Goal: Find specific page/section: Find specific page/section

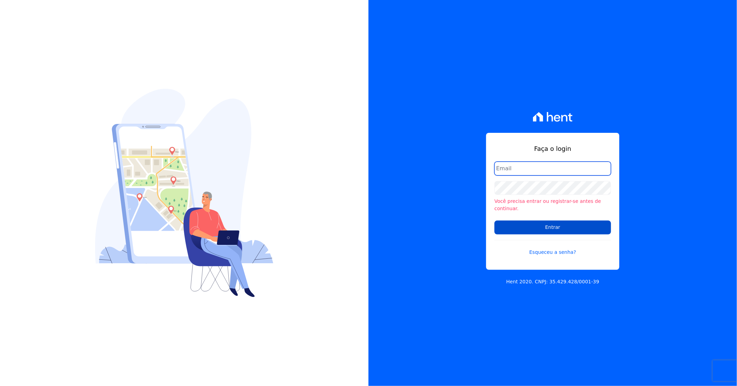
type input "[PERSON_NAME][EMAIL_ADDRESS][DOMAIN_NAME]"
click at [542, 225] on input "Entrar" at bounding box center [552, 228] width 117 height 14
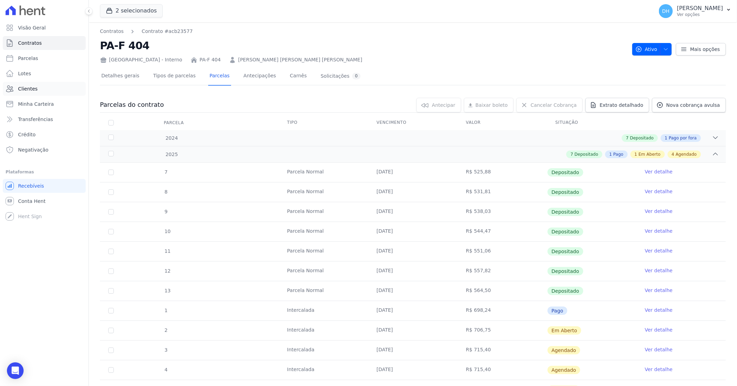
click at [32, 88] on span "Clientes" at bounding box center [27, 88] width 19 height 7
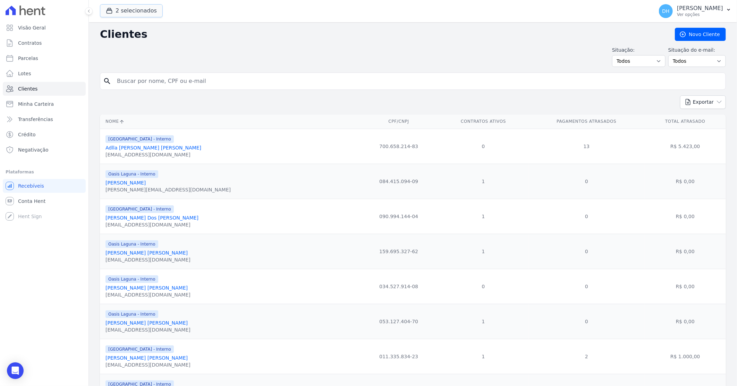
click at [134, 14] on button "2 selecionados" at bounding box center [131, 10] width 63 height 13
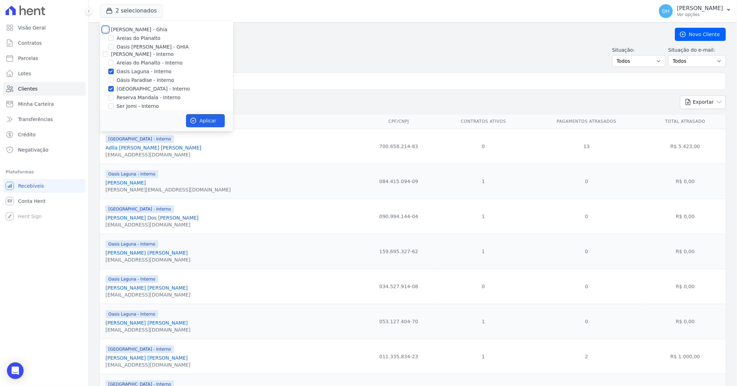
click at [105, 28] on input "[PERSON_NAME] - Ghia" at bounding box center [106, 30] width 6 height 6
checkbox input "true"
click at [102, 53] on div "[PERSON_NAME] - Interno" at bounding box center [166, 54] width 133 height 7
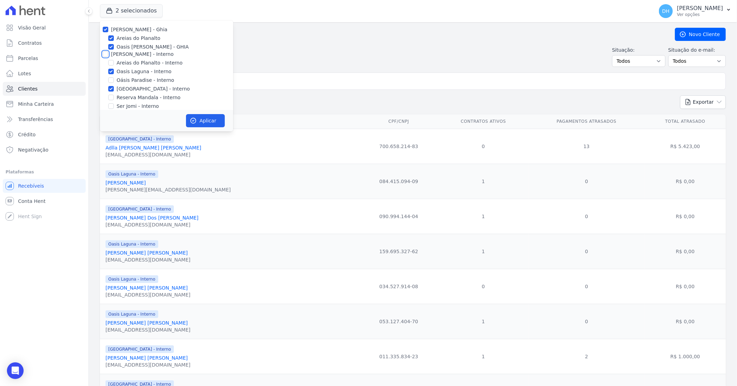
click at [104, 53] on input "[PERSON_NAME] - Interno" at bounding box center [106, 54] width 6 height 6
checkbox input "true"
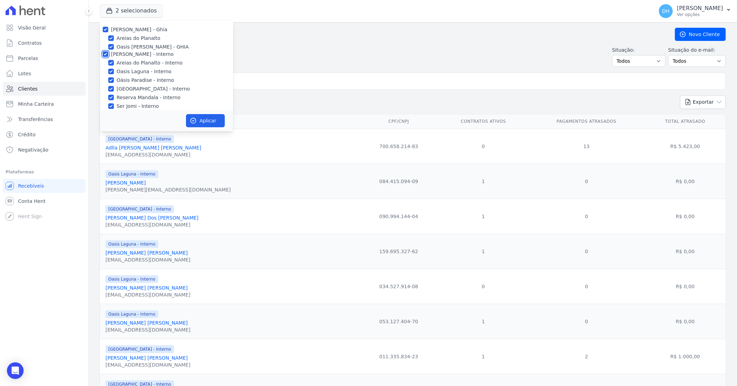
checkbox input "true"
click at [105, 35] on input "[PERSON_NAME]" at bounding box center [106, 37] width 6 height 6
checkbox input "true"
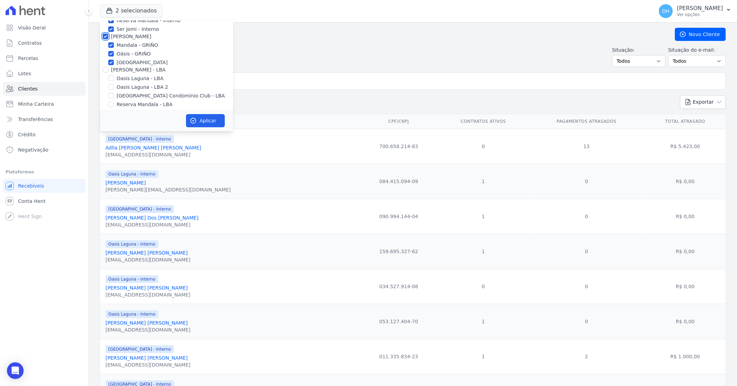
checkbox input "true"
click at [103, 68] on input "[PERSON_NAME] - LBA" at bounding box center [106, 70] width 6 height 6
checkbox input "true"
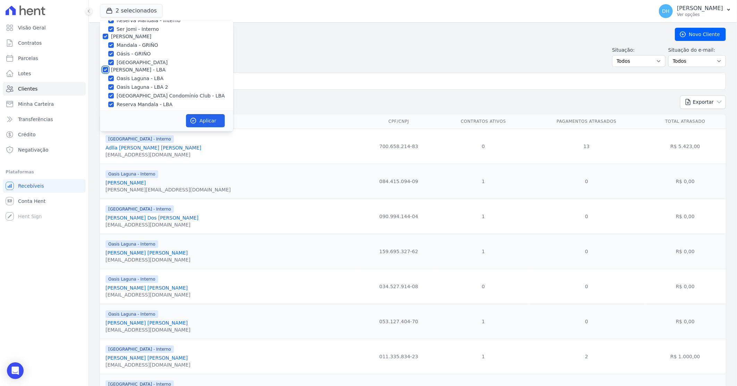
checkbox input "true"
click at [211, 117] on button "Aplicar" at bounding box center [205, 120] width 39 height 13
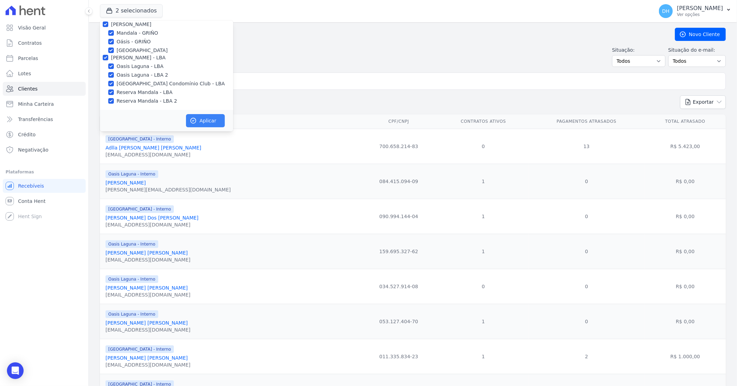
scroll to position [88, 0]
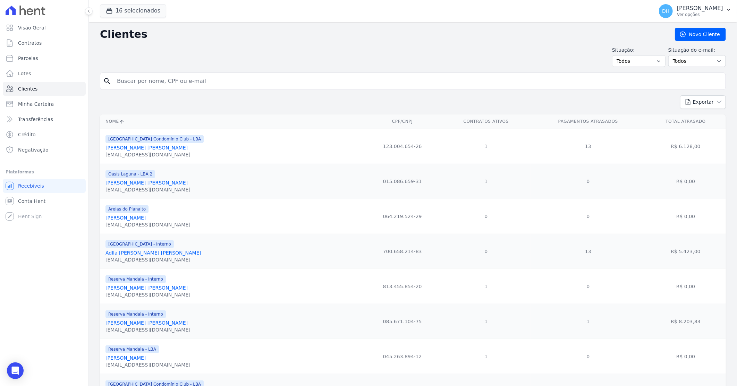
click at [148, 79] on input "search" at bounding box center [418, 81] width 610 height 14
type input "[PERSON_NAME]"
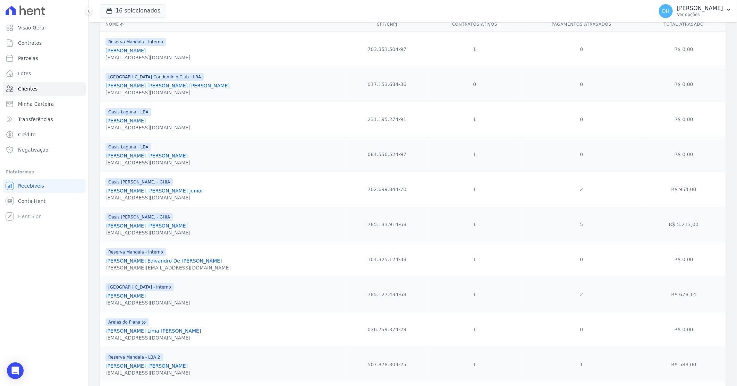
scroll to position [116, 0]
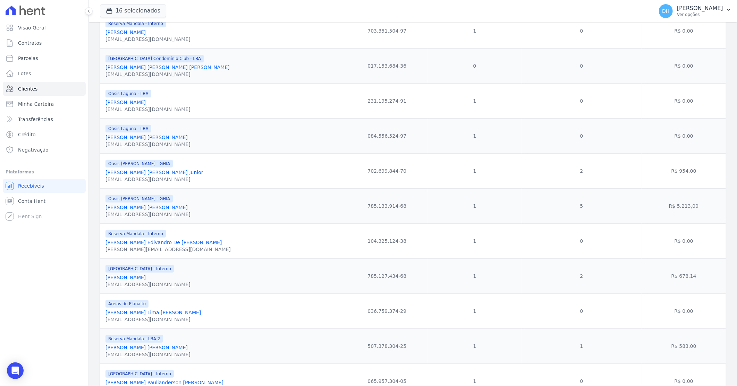
click at [143, 175] on link "[PERSON_NAME] [PERSON_NAME] Junior" at bounding box center [154, 173] width 98 height 6
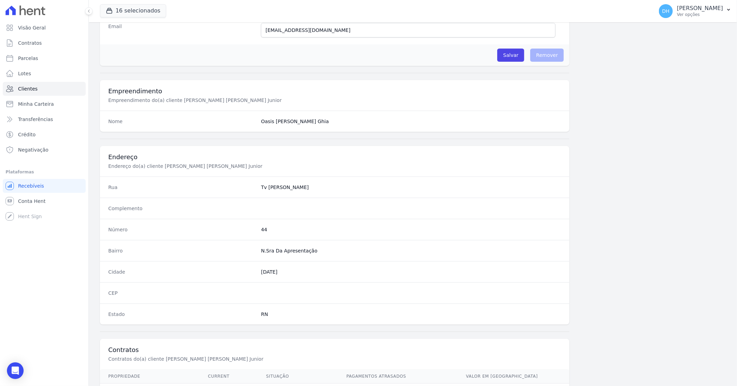
scroll to position [264, 0]
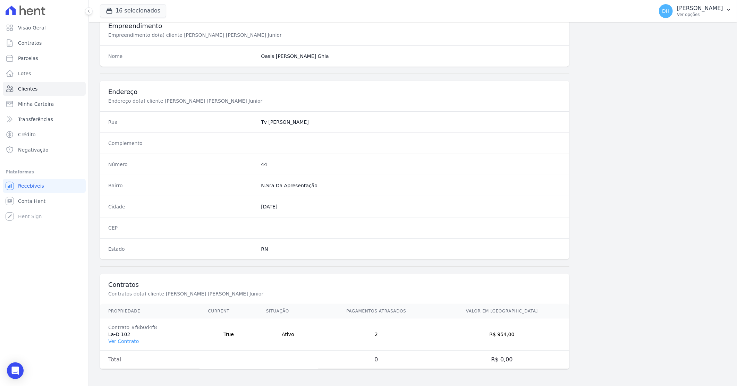
click at [124, 346] on td "Contrato #f8b0d4f8 La-D 102 Ver Contrato" at bounding box center [150, 334] width 100 height 32
click at [127, 341] on link "Ver Contrato" at bounding box center [123, 342] width 31 height 6
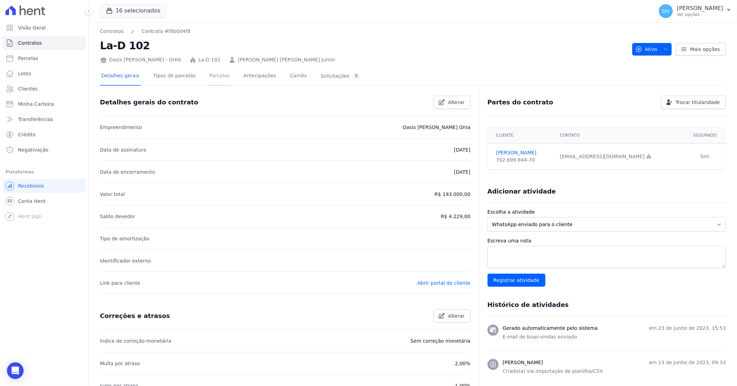
click at [210, 77] on link "Parcelas" at bounding box center [219, 76] width 23 height 18
